Goal: Task Accomplishment & Management: Use online tool/utility

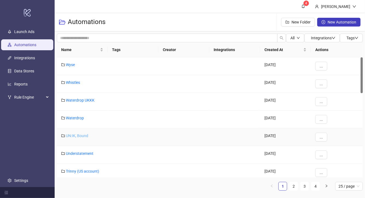
click at [76, 135] on link "UN:IK, Bound" at bounding box center [77, 136] width 22 height 4
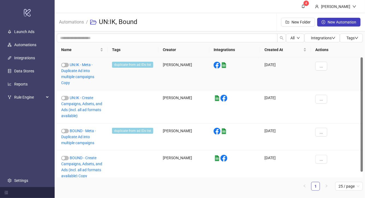
click at [83, 68] on div "UN:IK - Meta - Duplicate Ad into multiple campaigns Copy" at bounding box center [82, 73] width 51 height 33
click at [85, 72] on link "UN:IK - Meta - Duplicate Ad into multiple campaigns Copy" at bounding box center [77, 74] width 33 height 22
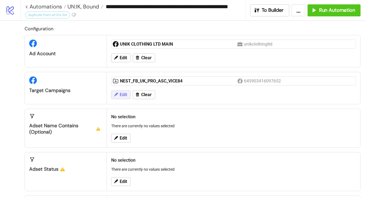
click at [122, 96] on span "Edit" at bounding box center [123, 94] width 7 height 5
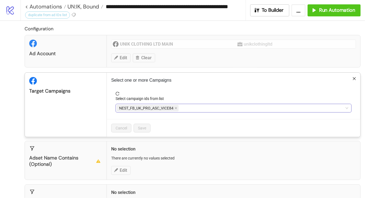
click at [159, 108] on span "NEST_FB_UK_PRO_ASC_VICE84" at bounding box center [146, 108] width 54 height 6
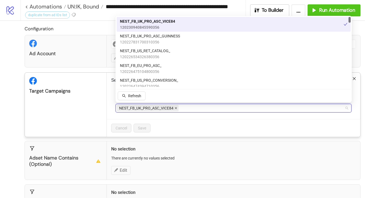
click at [177, 108] on icon "close" at bounding box center [176, 108] width 3 height 3
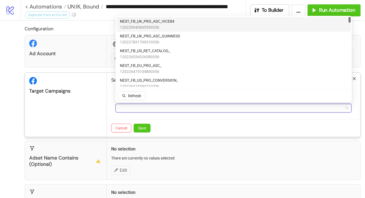
click at [177, 108] on div at bounding box center [231, 108] width 228 height 8
type input "***"
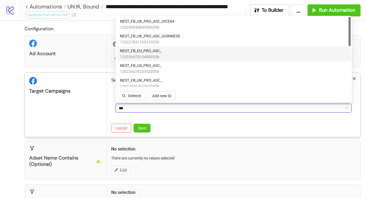
click at [174, 53] on div "NEST_FB_EU_PRO_ASC_ 120226475104800356" at bounding box center [234, 54] width 228 height 12
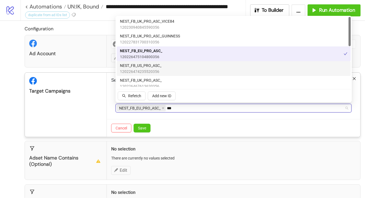
click at [175, 65] on div "NEST_FB_US_PRO_ASC_ 120226474235520356" at bounding box center [234, 69] width 228 height 12
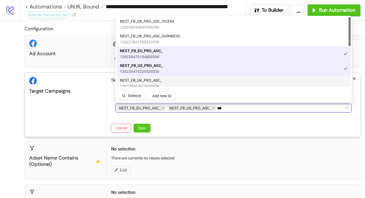
click at [175, 78] on div "NEST_FB_UK_PRO_ASC_ 120226467613620356" at bounding box center [234, 83] width 228 height 12
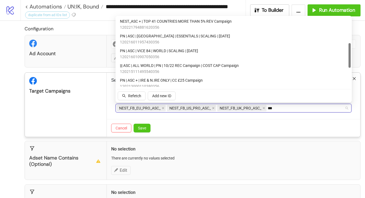
scroll to position [85, 0]
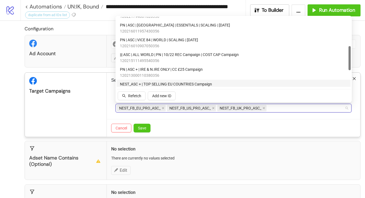
click at [194, 120] on div "Cancel Save" at bounding box center [234, 128] width 254 height 18
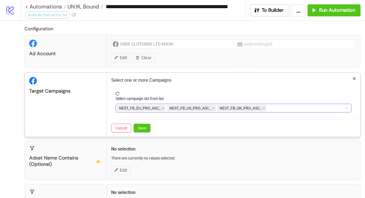
click at [277, 107] on div "NEST_FB_EU_PRO_ASC_ NEST_FB_US_PRO_ASC_ NEST_FB_UK_PRO_ASC_ ***" at bounding box center [231, 108] width 228 height 8
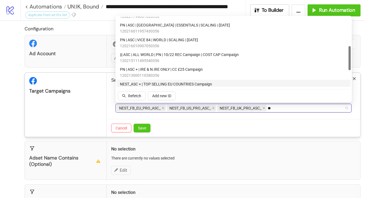
type input "*"
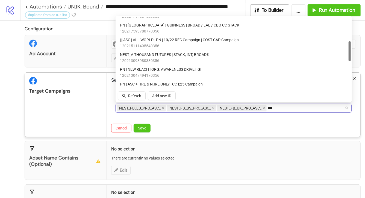
scroll to position [0, 0]
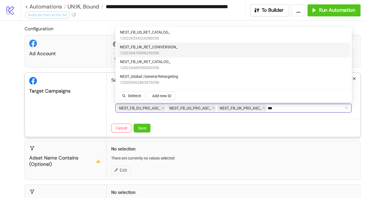
click at [232, 48] on div "NEST_FB_UK_RET_CONVERSION_ 120226470096230356" at bounding box center [234, 50] width 228 height 12
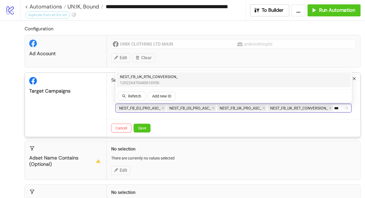
click at [201, 79] on div "NEST_FB_UK_RTN_CONVERSION_ 120226470440610356" at bounding box center [234, 80] width 228 height 12
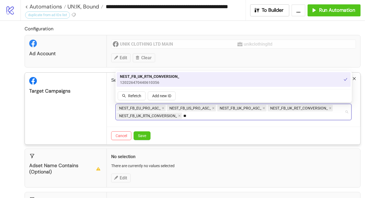
type input "*"
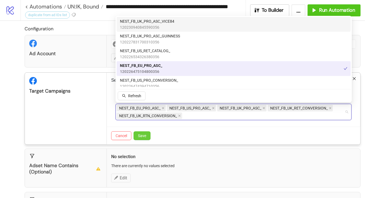
click at [147, 138] on button "Save" at bounding box center [142, 136] width 17 height 9
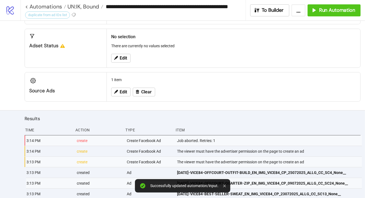
scroll to position [163, 0]
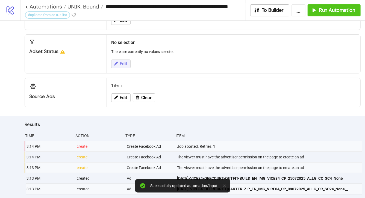
click at [125, 62] on span "Edit" at bounding box center [123, 64] width 7 height 5
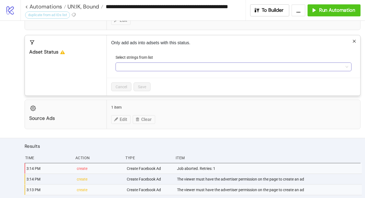
click at [125, 63] on div at bounding box center [231, 67] width 228 height 8
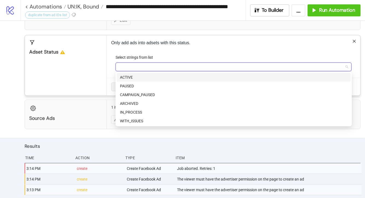
click at [128, 74] on div "ACTIVE" at bounding box center [234, 77] width 234 height 9
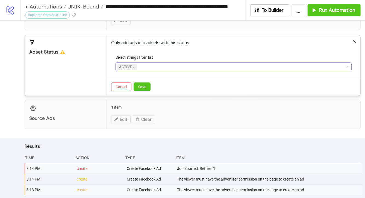
click at [98, 76] on div "Adset Status" at bounding box center [66, 65] width 82 height 60
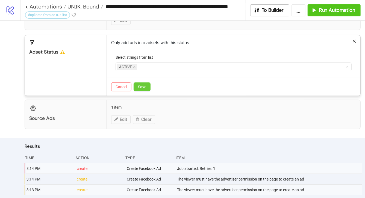
click at [148, 85] on button "Save" at bounding box center [142, 87] width 17 height 9
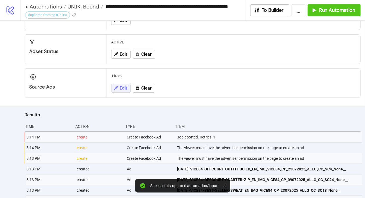
click at [121, 91] on button "Edit" at bounding box center [120, 88] width 19 height 9
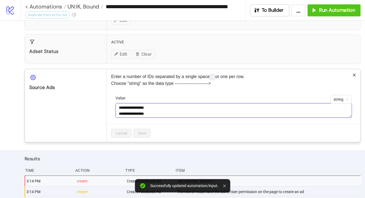
click at [154, 109] on textarea "**********" at bounding box center [234, 110] width 237 height 15
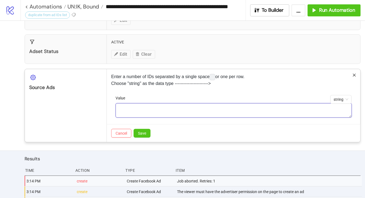
paste textarea "**********"
type textarea "**********"
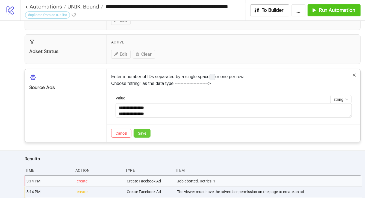
click at [150, 132] on button "Save" at bounding box center [142, 133] width 17 height 9
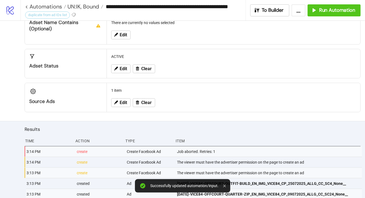
scroll to position [147, 0]
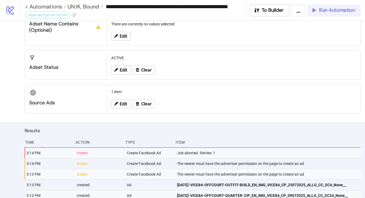
click at [315, 13] on icon "button" at bounding box center [314, 10] width 6 height 6
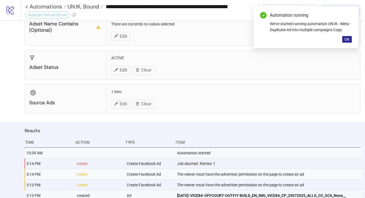
click at [351, 38] on button "OK" at bounding box center [348, 39] width 10 height 7
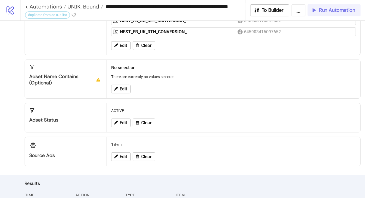
scroll to position [93, 0]
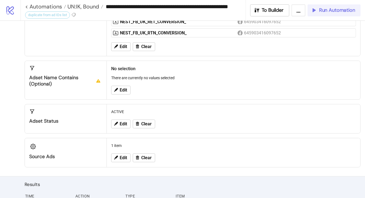
click at [123, 162] on div "Edit Clear" at bounding box center [233, 158] width 249 height 14
click at [122, 156] on span "Edit" at bounding box center [123, 158] width 7 height 5
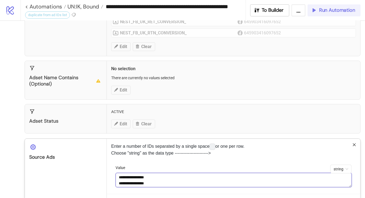
click at [154, 179] on textarea "**********" at bounding box center [234, 180] width 237 height 15
paste textarea "**********"
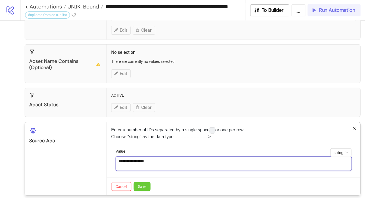
type textarea "**********"
click at [139, 183] on button "Save" at bounding box center [142, 186] width 17 height 9
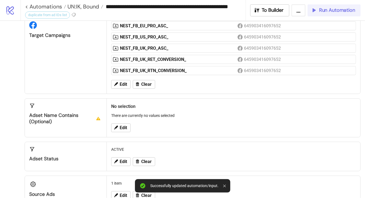
scroll to position [50, 0]
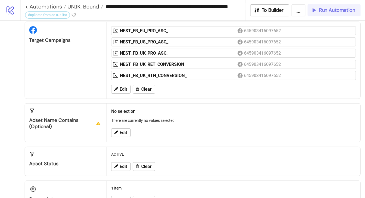
click at [326, 12] on span "Run Automation" at bounding box center [337, 10] width 36 height 6
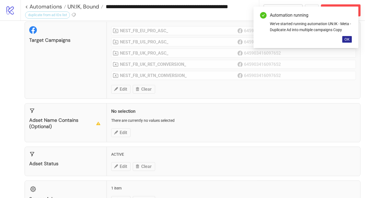
click at [348, 40] on span "OK" at bounding box center [347, 39] width 5 height 4
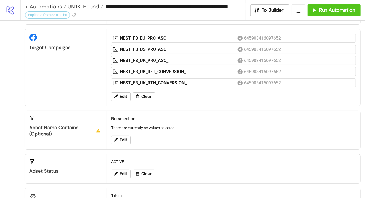
scroll to position [24, 0]
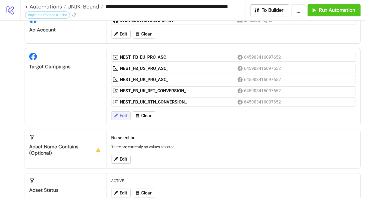
click at [122, 114] on span "Edit" at bounding box center [123, 115] width 7 height 5
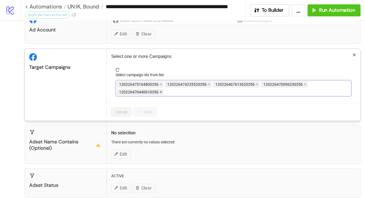
click at [160, 92] on icon "close" at bounding box center [161, 92] width 3 height 3
click at [162, 85] on icon "close" at bounding box center [163, 84] width 3 height 3
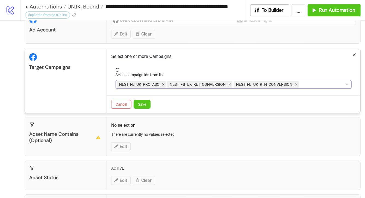
click at [164, 84] on icon "close" at bounding box center [163, 85] width 2 height 2
click at [178, 84] on icon "close" at bounding box center [179, 84] width 3 height 3
click at [179, 84] on icon "close" at bounding box center [179, 84] width 3 height 3
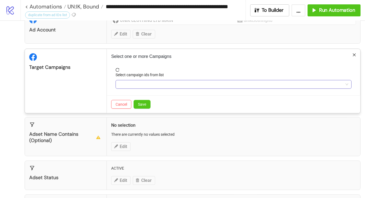
click at [136, 83] on div at bounding box center [231, 85] width 228 height 8
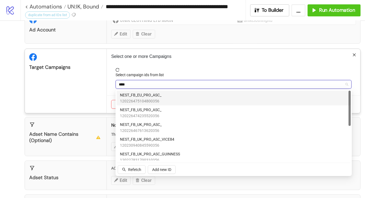
type input "*****"
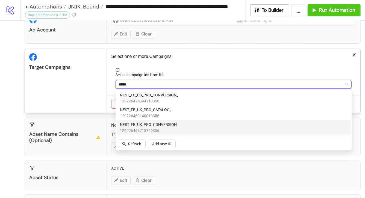
click at [146, 125] on span "NEST_FB_UK_PRO_CONVERSION_" at bounding box center [149, 125] width 59 height 6
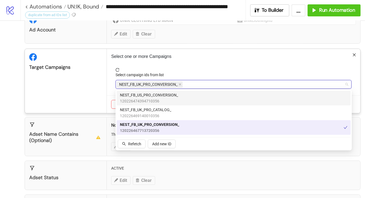
click at [182, 66] on div "Select one or more Campaigns Select campaign ids from list NEST_FB_UK_PRO_CONVE…" at bounding box center [234, 81] width 254 height 64
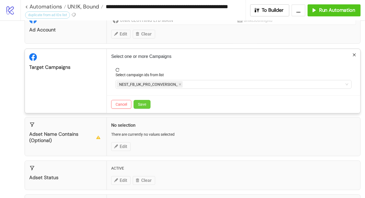
click at [148, 102] on button "Save" at bounding box center [142, 104] width 17 height 9
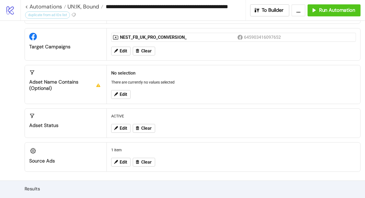
scroll to position [45, 0]
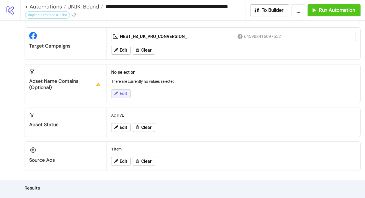
click at [126, 93] on span "Edit" at bounding box center [123, 93] width 7 height 5
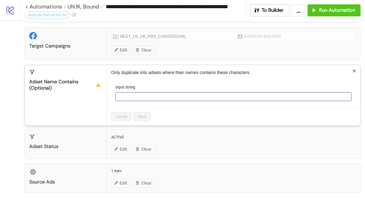
click at [126, 93] on input "Input string" at bounding box center [234, 96] width 236 height 9
type input "**********"
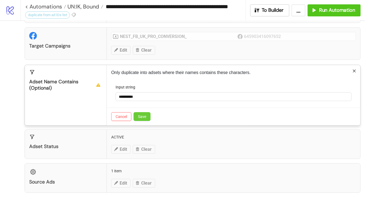
click at [144, 115] on span "Save" at bounding box center [142, 117] width 8 height 4
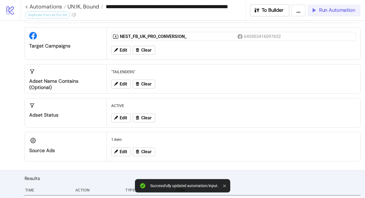
click at [335, 8] on span "Run Automation" at bounding box center [337, 10] width 36 height 6
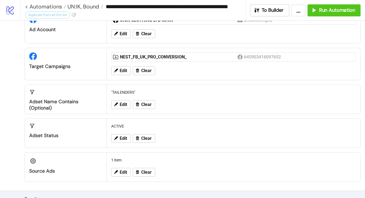
scroll to position [0, 0]
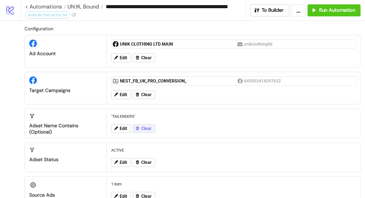
click at [142, 130] on span "Clear" at bounding box center [146, 128] width 10 height 5
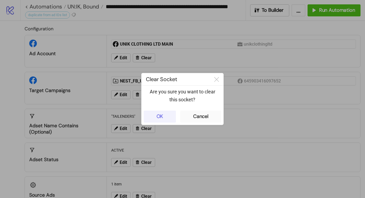
click at [168, 115] on button "OK" at bounding box center [160, 117] width 32 height 12
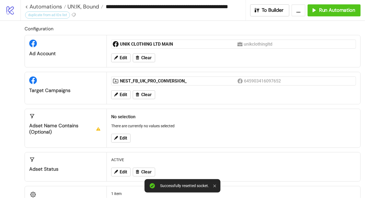
click at [115, 88] on div "Edit Clear" at bounding box center [233, 95] width 249 height 14
click at [121, 97] on span "Edit" at bounding box center [123, 94] width 7 height 5
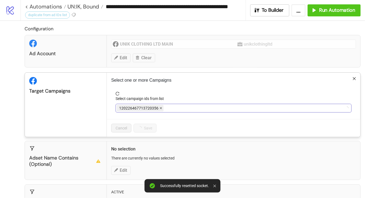
click at [160, 107] on icon "close" at bounding box center [161, 108] width 3 height 3
click at [160, 107] on div at bounding box center [231, 108] width 228 height 8
click at [181, 107] on icon "close" at bounding box center [180, 108] width 3 height 3
click at [181, 107] on div at bounding box center [231, 108] width 228 height 8
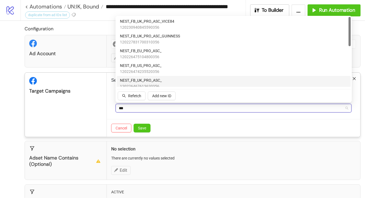
click at [185, 77] on div "NEST_FB_UK_PRO_ASC_ 120226467613620356" at bounding box center [234, 83] width 228 height 12
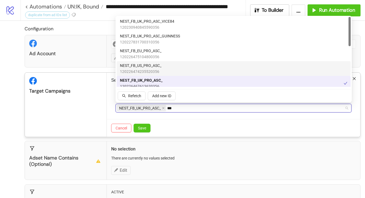
click at [185, 69] on div "NEST_FB_US_PRO_ASC_ 120226474235520356" at bounding box center [234, 69] width 228 height 12
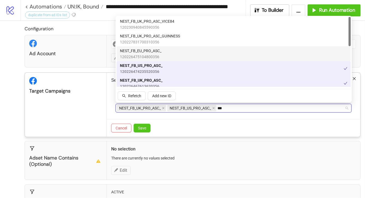
click at [182, 51] on div "NEST_FB_EU_PRO_ASC_ 120226475104800356" at bounding box center [234, 54] width 228 height 12
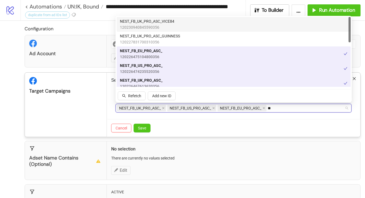
type input "*"
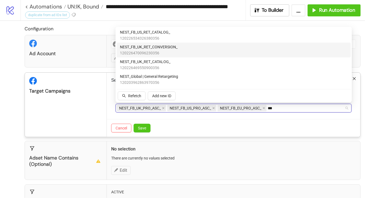
click at [205, 45] on div "NEST_FB_UK_RET_CONVERSION_ 120226470096230356" at bounding box center [234, 50] width 228 height 12
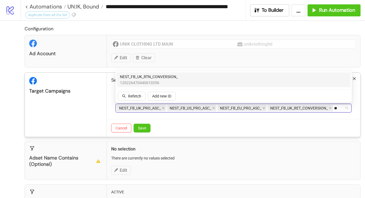
type input "***"
click at [194, 76] on div "NEST_FB_UK_RTN_CONVERSION_ 120226470440610356" at bounding box center [234, 80] width 228 height 12
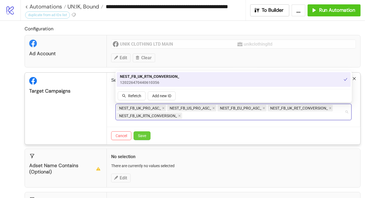
click at [141, 138] on button "Save" at bounding box center [142, 136] width 17 height 9
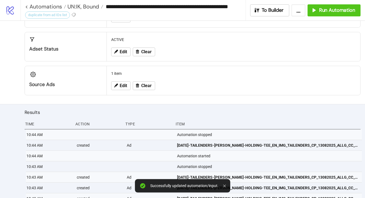
scroll to position [170, 0]
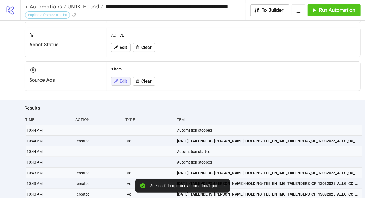
click at [126, 80] on span "Edit" at bounding box center [123, 81] width 7 height 5
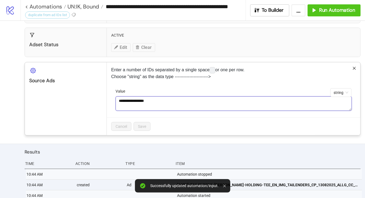
click at [153, 106] on textarea "**********" at bounding box center [234, 104] width 237 height 15
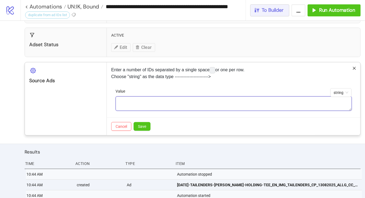
paste textarea "**********"
type textarea "**********"
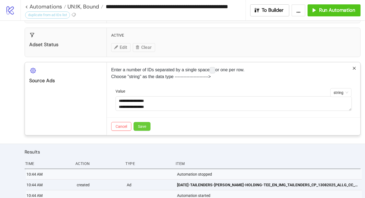
click at [148, 129] on button "Save" at bounding box center [142, 126] width 17 height 9
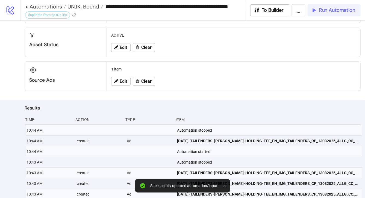
click at [327, 10] on span "Run Automation" at bounding box center [337, 10] width 36 height 6
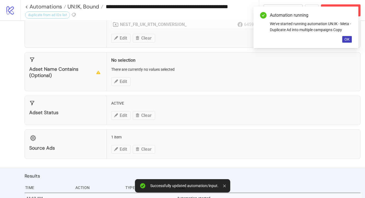
scroll to position [96, 0]
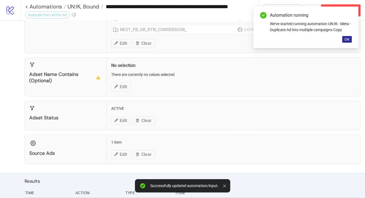
click at [348, 38] on span "OK" at bounding box center [347, 39] width 5 height 4
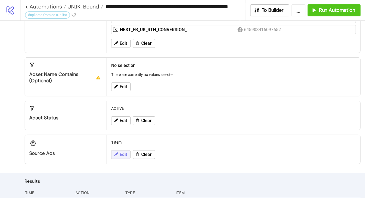
click at [126, 153] on span "Edit" at bounding box center [123, 154] width 7 height 5
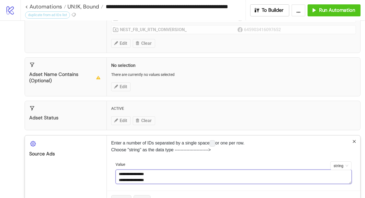
click at [168, 180] on textarea "**********" at bounding box center [234, 177] width 237 height 15
paste textarea "**********"
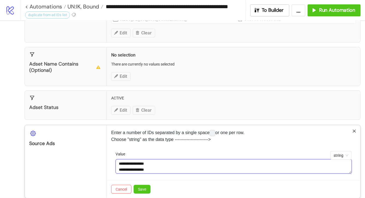
scroll to position [109, 0]
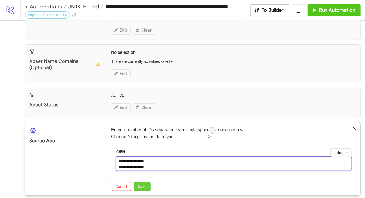
type textarea "**********"
click at [144, 185] on span "Save" at bounding box center [142, 187] width 8 height 4
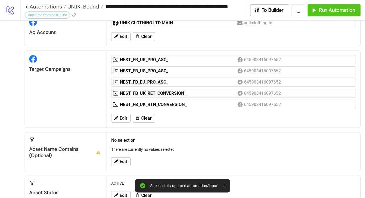
scroll to position [14, 0]
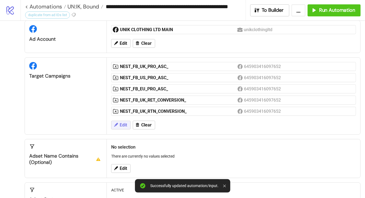
click at [121, 123] on span "Edit" at bounding box center [123, 125] width 7 height 5
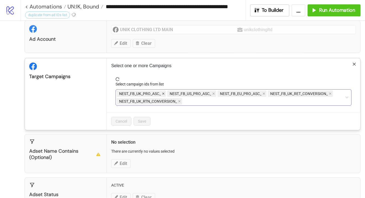
click at [164, 94] on icon "close" at bounding box center [163, 93] width 3 height 3
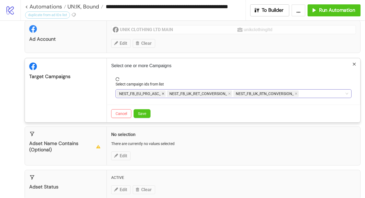
click at [164, 94] on icon "close" at bounding box center [163, 93] width 3 height 3
click at [180, 94] on icon "close" at bounding box center [179, 93] width 3 height 3
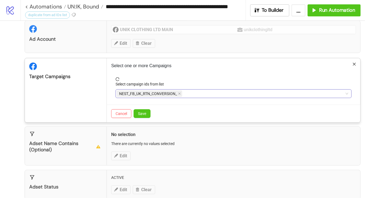
click at [180, 94] on icon "close" at bounding box center [179, 93] width 3 height 3
click at [180, 94] on div at bounding box center [231, 94] width 228 height 8
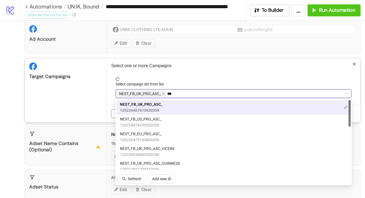
type input "****"
click at [164, 93] on icon "close" at bounding box center [163, 93] width 3 height 3
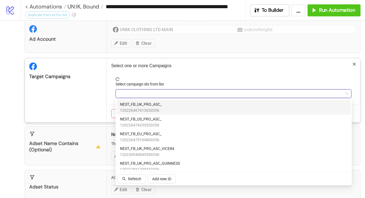
click at [164, 93] on div "PRO_" at bounding box center [231, 94] width 228 height 8
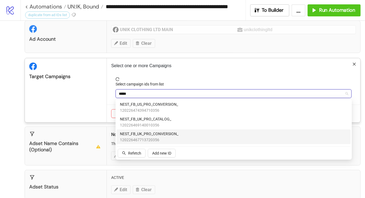
click at [160, 133] on span "NEST_FB_UK_PRO_CONVERSION_" at bounding box center [149, 134] width 59 height 6
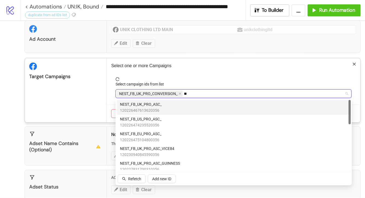
type input "*"
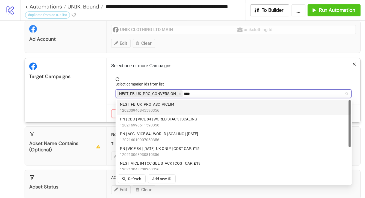
click at [202, 106] on div "NEST_FB_UK_PRO_ASC_VICE84 120230940845590356" at bounding box center [234, 107] width 228 height 12
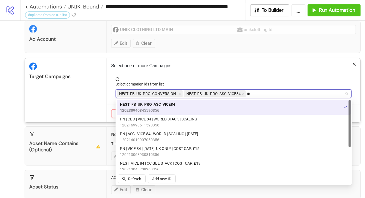
type input "*"
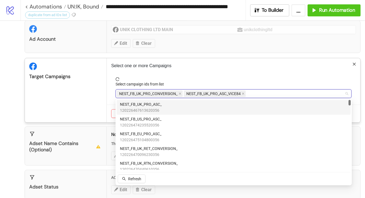
click at [235, 64] on p "Select one or more Campaigns" at bounding box center [233, 66] width 245 height 7
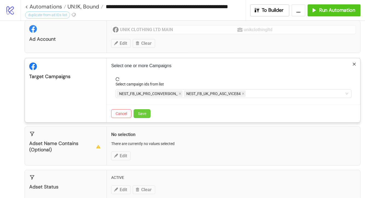
click at [145, 112] on span "Save" at bounding box center [142, 114] width 8 height 4
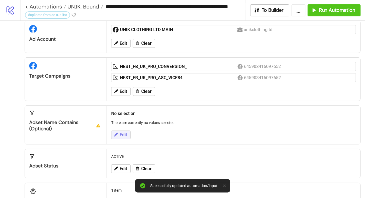
click at [123, 131] on button "Edit" at bounding box center [120, 135] width 19 height 9
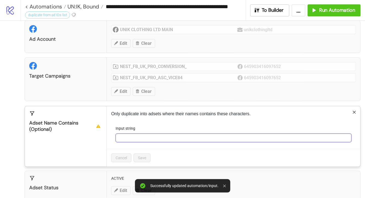
click at [145, 136] on input "Input string" at bounding box center [234, 138] width 236 height 9
type input "****"
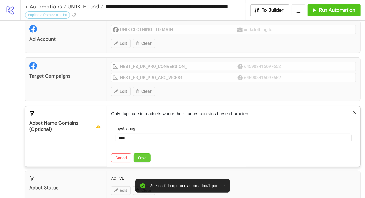
click at [137, 159] on button "Save" at bounding box center [142, 158] width 17 height 9
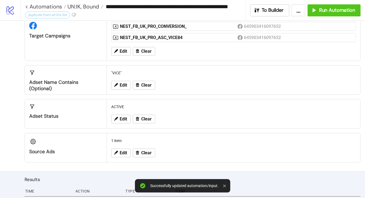
scroll to position [0, 0]
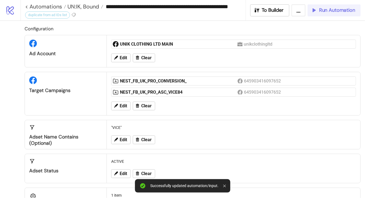
click at [315, 15] on button "Run Automation" at bounding box center [334, 10] width 53 height 12
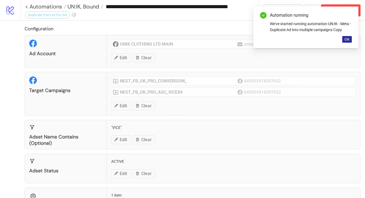
click at [350, 39] on span "OK" at bounding box center [347, 39] width 5 height 4
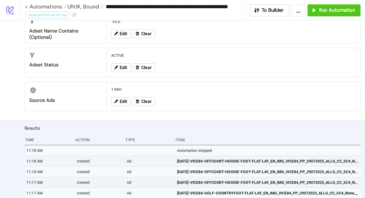
scroll to position [150, 0]
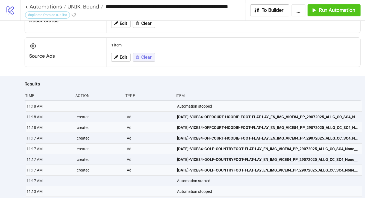
click at [144, 58] on span "Clear" at bounding box center [146, 57] width 10 height 5
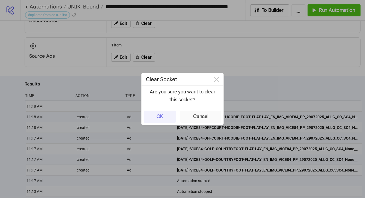
click at [162, 113] on button "OK" at bounding box center [160, 117] width 32 height 12
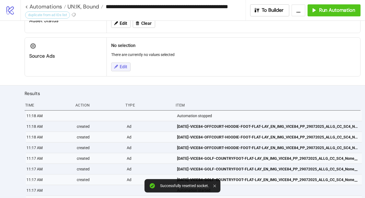
click at [126, 65] on span "Edit" at bounding box center [123, 67] width 7 height 5
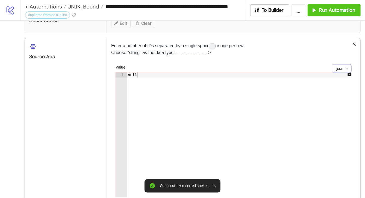
click at [339, 66] on span "json" at bounding box center [343, 69] width 12 height 8
click at [341, 88] on div "string" at bounding box center [343, 88] width 10 height 6
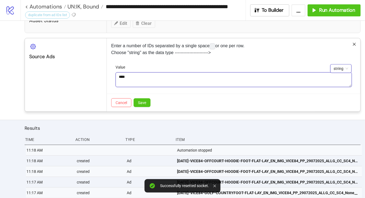
click at [262, 82] on textarea "****" at bounding box center [234, 79] width 237 height 15
paste textarea "**********"
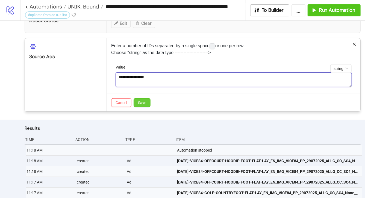
type textarea "**********"
click at [149, 101] on button "Save" at bounding box center [142, 102] width 17 height 9
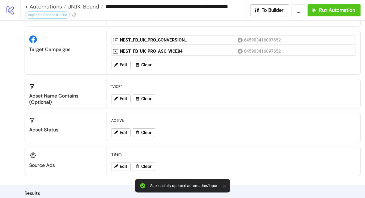
scroll to position [18, 0]
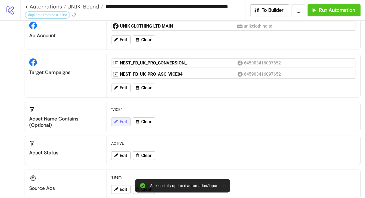
click at [122, 121] on span "Edit" at bounding box center [123, 122] width 7 height 5
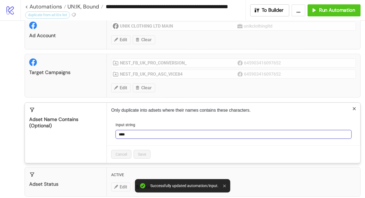
click at [127, 135] on input "****" at bounding box center [234, 134] width 236 height 9
drag, startPoint x: 127, startPoint y: 135, endPoint x: 120, endPoint y: 135, distance: 7.1
click at [121, 135] on input "****" at bounding box center [234, 134] width 236 height 9
type input "********"
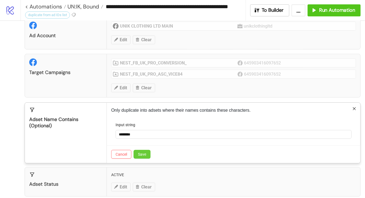
click at [147, 156] on button "Save" at bounding box center [142, 154] width 17 height 9
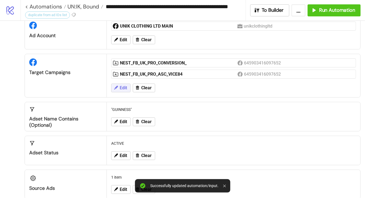
click at [129, 88] on button "Edit" at bounding box center [120, 88] width 19 height 9
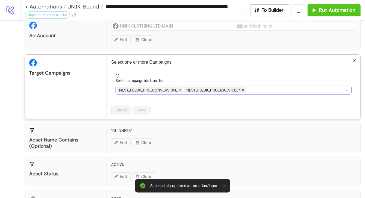
click at [244, 91] on icon "close" at bounding box center [243, 90] width 3 height 3
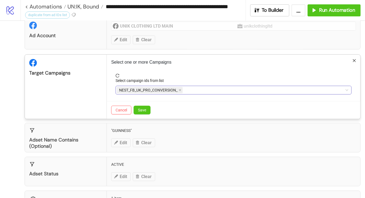
click at [244, 91] on div "NEST_FB_UK_PRO_CONVERSION_" at bounding box center [231, 90] width 228 height 8
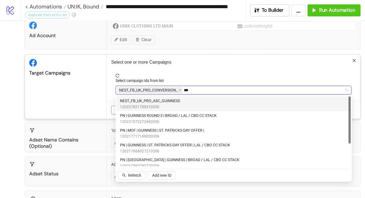
click at [234, 97] on div "NEST_FB_UK_PRO_ASC_GUINNESS 120227831700310356" at bounding box center [234, 104] width 234 height 15
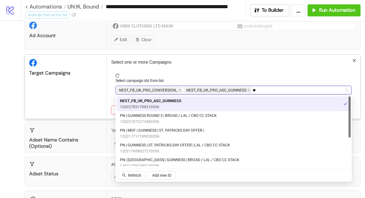
type input "*"
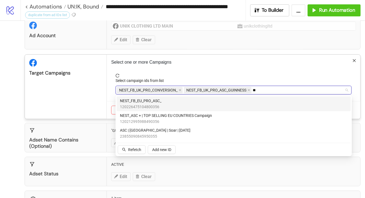
click at [229, 101] on div "NEST_FB_EU_PRO_ASC_ 120226475104800356" at bounding box center [234, 104] width 228 height 12
type input "*"
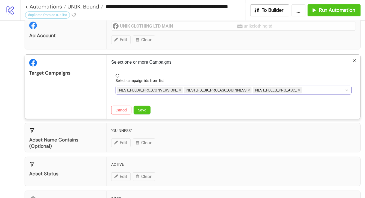
click at [244, 76] on span "reload" at bounding box center [234, 76] width 236 height 4
click at [147, 109] on button "Save" at bounding box center [142, 110] width 17 height 9
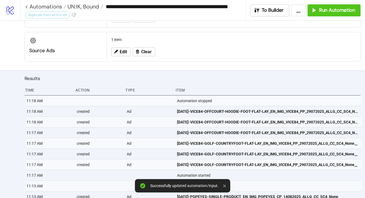
scroll to position [170, 0]
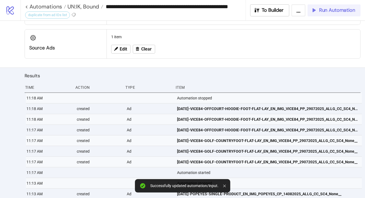
click at [335, 8] on span "Run Automation" at bounding box center [337, 10] width 36 height 6
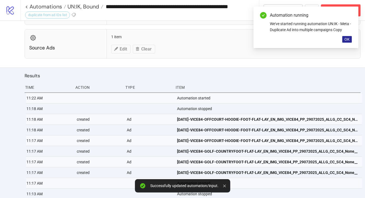
click at [350, 42] on button "OK" at bounding box center [348, 39] width 10 height 7
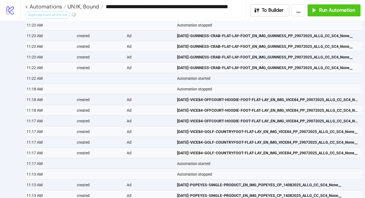
scroll to position [240, 0]
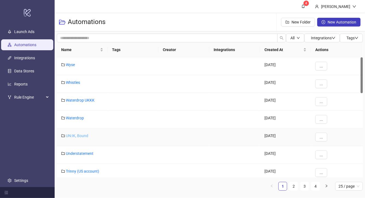
click at [84, 136] on link "UN:IK, Bound" at bounding box center [77, 136] width 22 height 4
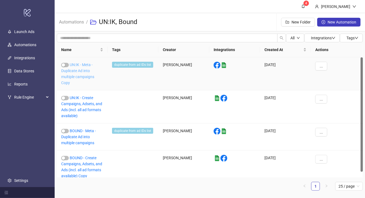
click at [81, 72] on link "UN:IK - Meta - Duplicate Ad into multiple campaigns Copy" at bounding box center [77, 74] width 33 height 22
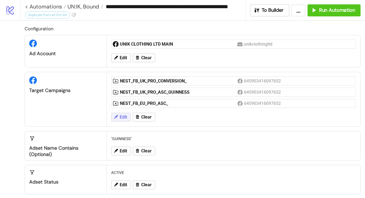
click at [128, 115] on button "Edit" at bounding box center [120, 117] width 19 height 9
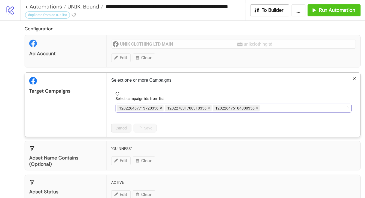
click at [160, 109] on icon "close" at bounding box center [161, 108] width 2 height 2
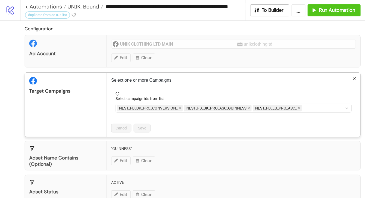
click at [160, 109] on span "NEST_FB_UK_PRO_CONVERSION_" at bounding box center [148, 108] width 59 height 6
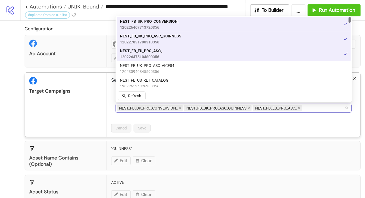
click at [182, 109] on span "NEST_FB_UK_PRO_CONVERSION_" at bounding box center [150, 108] width 66 height 7
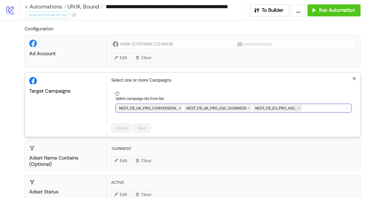
click at [180, 109] on icon "close" at bounding box center [180, 108] width 3 height 3
click at [182, 109] on icon "close" at bounding box center [181, 108] width 3 height 3
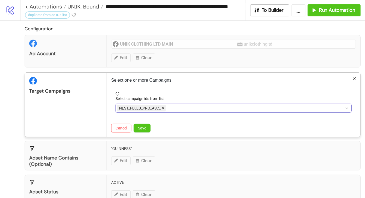
click at [164, 109] on icon "close" at bounding box center [163, 108] width 3 height 3
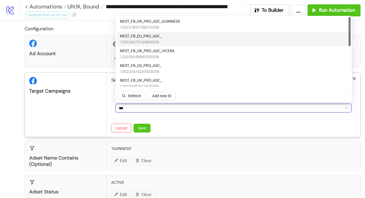
click at [167, 37] on div "NEST_FB_EU_PRO_ASC_ 120226475104800356" at bounding box center [234, 39] width 228 height 12
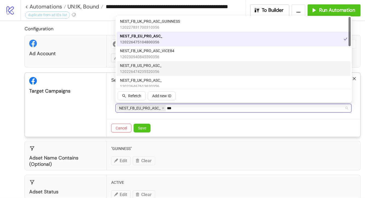
click at [175, 66] on div "NEST_FB_US_PRO_ASC_ 120226474235520356" at bounding box center [234, 69] width 228 height 12
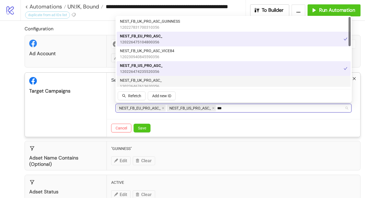
click at [174, 80] on div "NEST_FB_UK_PRO_ASC_ 120226467613620356" at bounding box center [234, 83] width 228 height 12
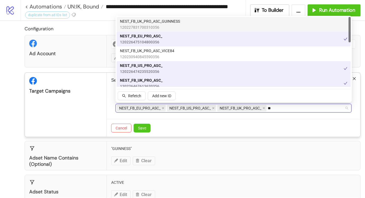
type input "*"
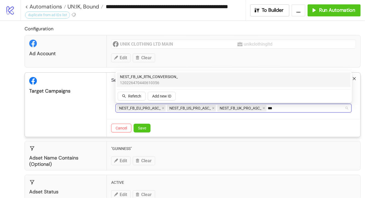
click at [171, 82] on span "120226470440610356" at bounding box center [149, 83] width 58 height 6
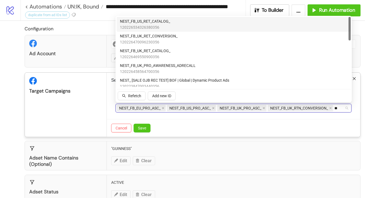
type input "***"
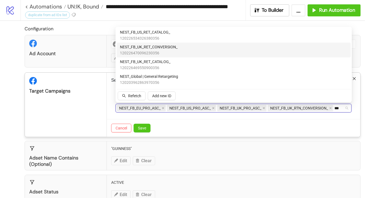
click at [164, 52] on span "120226470096230356" at bounding box center [149, 53] width 58 height 6
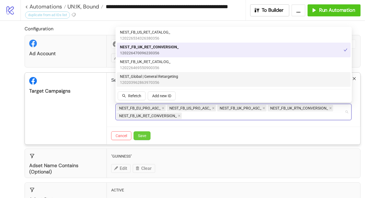
click at [145, 135] on span "Save" at bounding box center [142, 136] width 8 height 4
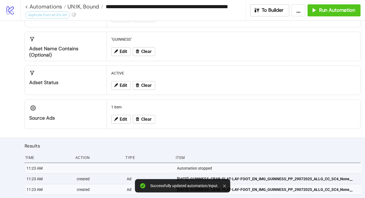
scroll to position [123, 0]
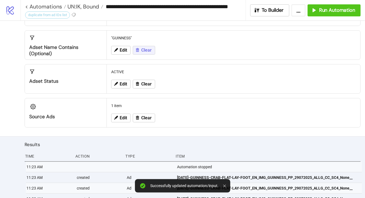
click at [141, 51] on span "Clear" at bounding box center [146, 50] width 10 height 5
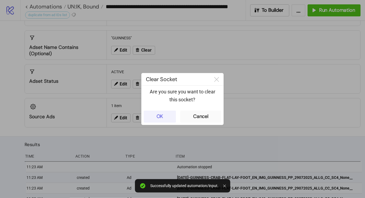
click at [166, 120] on button "OK" at bounding box center [160, 117] width 32 height 12
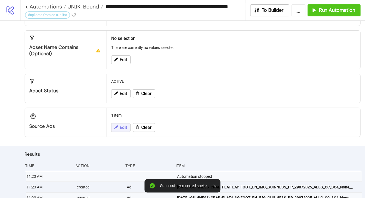
click at [121, 126] on span "Edit" at bounding box center [123, 127] width 7 height 5
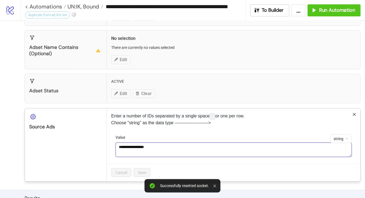
click at [158, 145] on textarea "**********" at bounding box center [234, 150] width 237 height 15
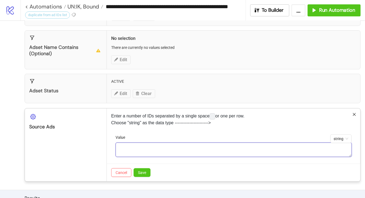
paste textarea "**********"
type textarea "**********"
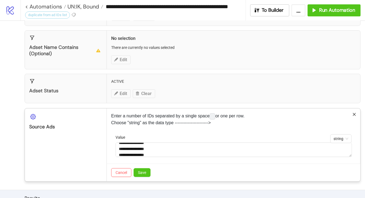
click at [139, 177] on div "Cancel Save" at bounding box center [234, 173] width 254 height 18
click at [141, 173] on span "Save" at bounding box center [142, 173] width 8 height 4
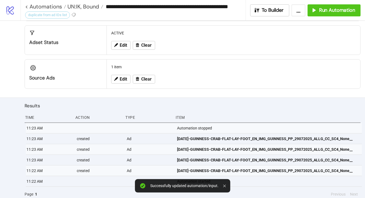
scroll to position [174, 0]
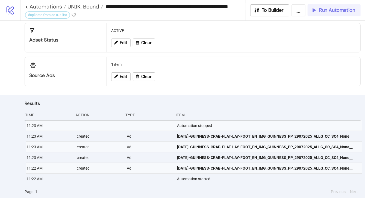
click at [316, 10] on icon "button" at bounding box center [314, 10] width 6 height 6
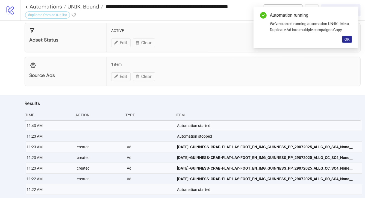
click at [348, 39] on span "OK" at bounding box center [347, 39] width 5 height 4
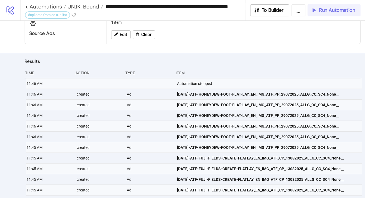
scroll to position [220, 0]
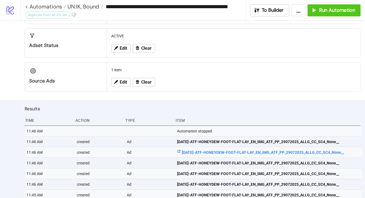
scroll to position [206, 0]
